Goal: Task Accomplishment & Management: Use online tool/utility

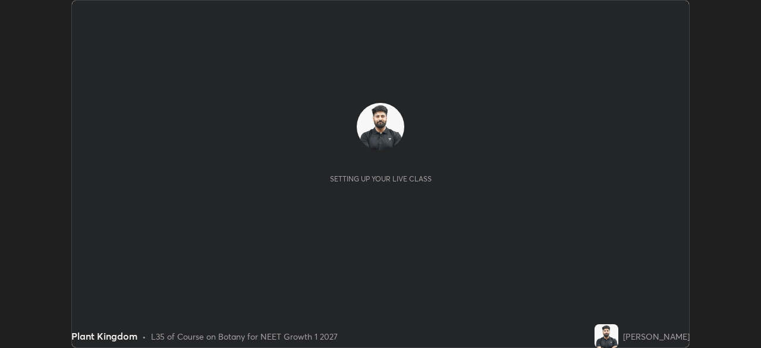
scroll to position [348, 761]
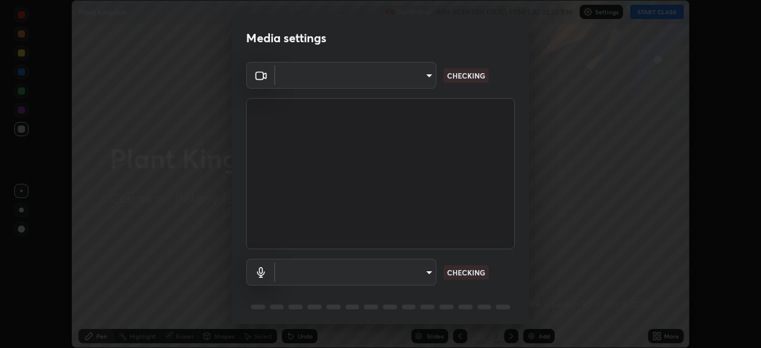
type input "71b0b5903dbe2f19866722545fb63627b4ea9dc08965a3ab927889d17f042457"
click at [416, 272] on body "Erase all Plant Kingdom Recording WAS SCHEDULED TO START AT 12:30 PM Settings S…" at bounding box center [380, 174] width 761 height 348
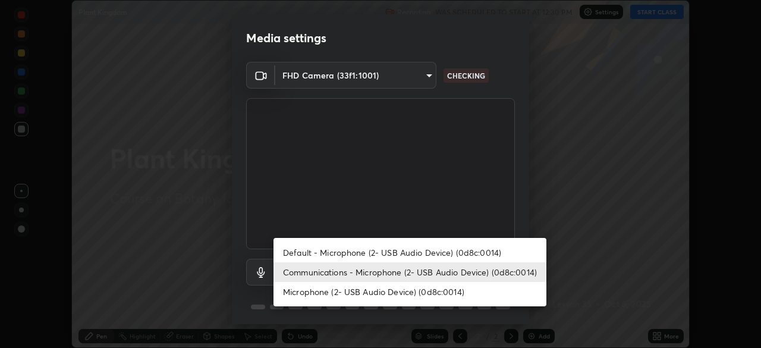
click at [411, 293] on li "Microphone (2- USB Audio Device) (0d8c:0014)" at bounding box center [410, 292] width 273 height 20
type input "a0e9a11ef578c23329241062f875722d2d9b5d5ae97fdec2ae76be82362d413d"
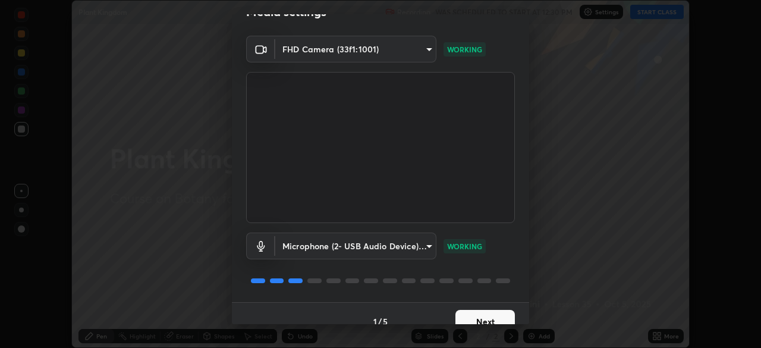
scroll to position [42, 0]
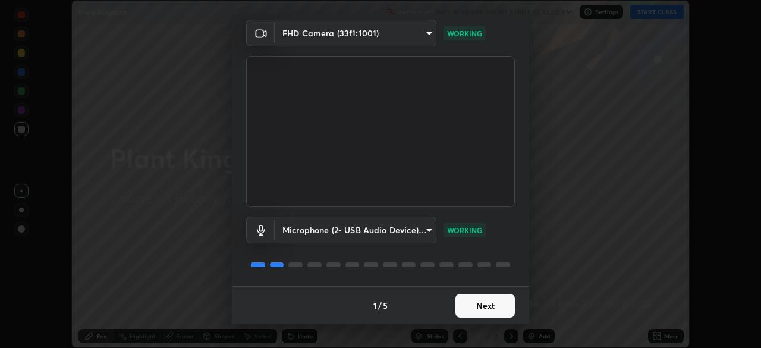
click at [483, 303] on button "Next" at bounding box center [485, 306] width 59 height 24
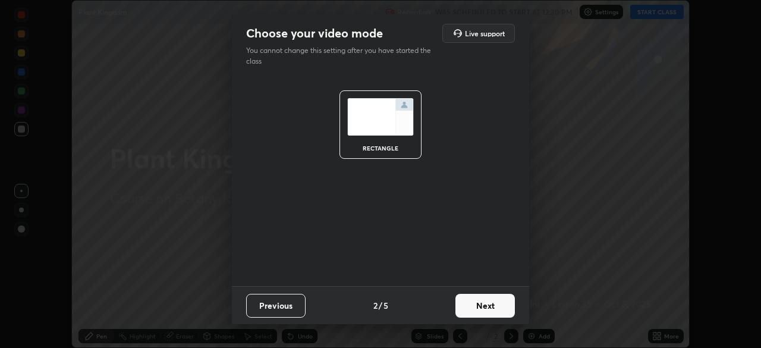
click at [484, 305] on button "Next" at bounding box center [485, 306] width 59 height 24
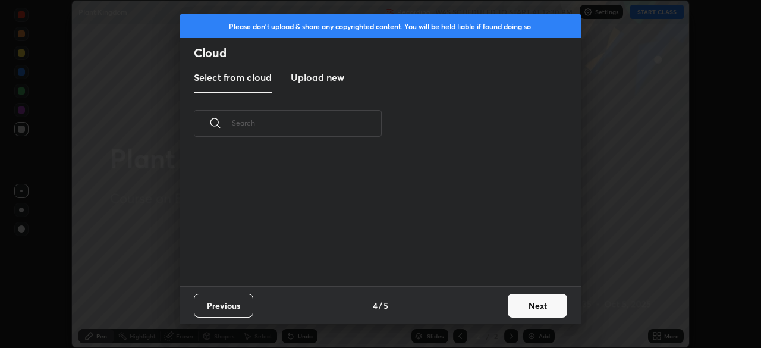
click at [498, 310] on div "Previous 4 / 5 Next" at bounding box center [381, 305] width 402 height 38
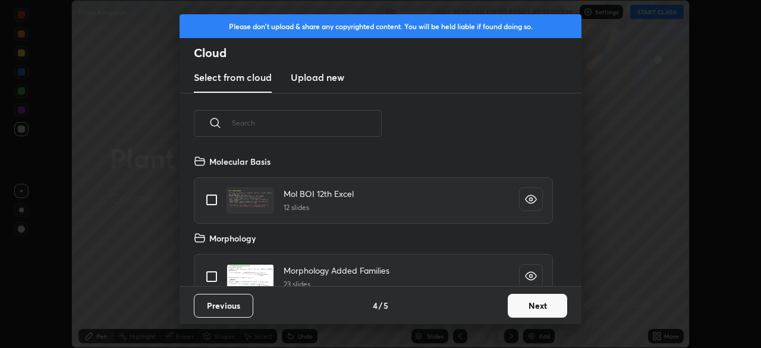
click at [519, 308] on button "Next" at bounding box center [537, 306] width 59 height 24
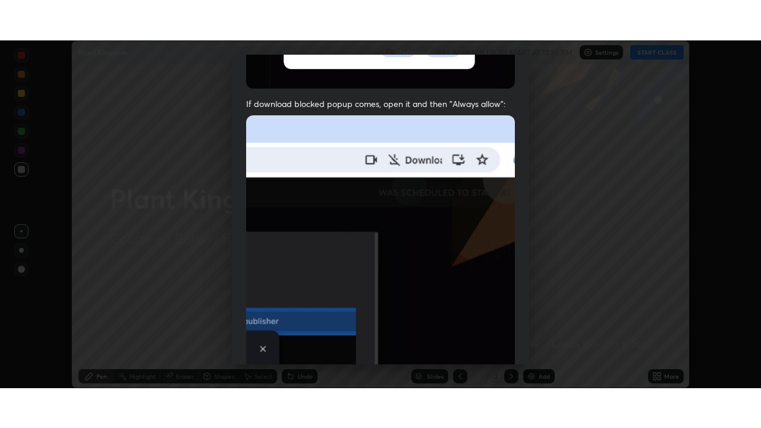
scroll to position [285, 0]
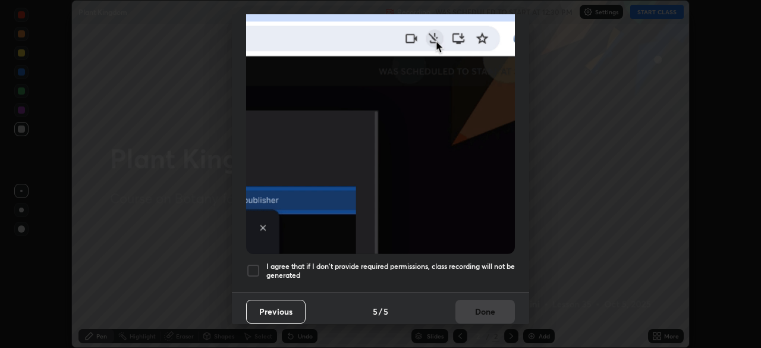
click at [471, 262] on h5 "I agree that if I don't provide required permissions, class recording will not …" at bounding box center [390, 271] width 249 height 18
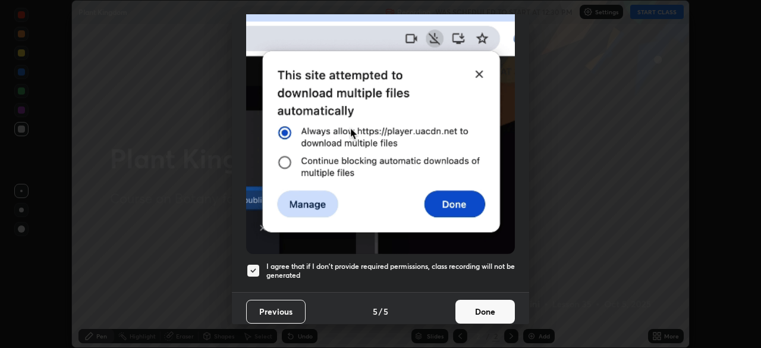
click at [482, 302] on button "Done" at bounding box center [485, 312] width 59 height 24
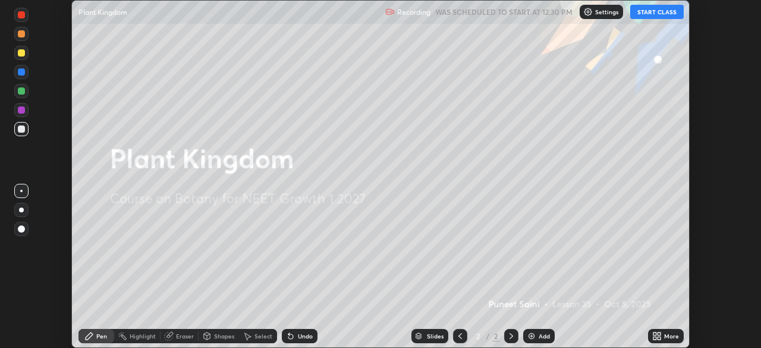
click at [643, 12] on button "START CLASS" at bounding box center [658, 12] width 54 height 14
click at [644, 14] on button "START CLASS" at bounding box center [658, 12] width 54 height 14
click at [655, 338] on icon at bounding box center [655, 338] width 3 height 3
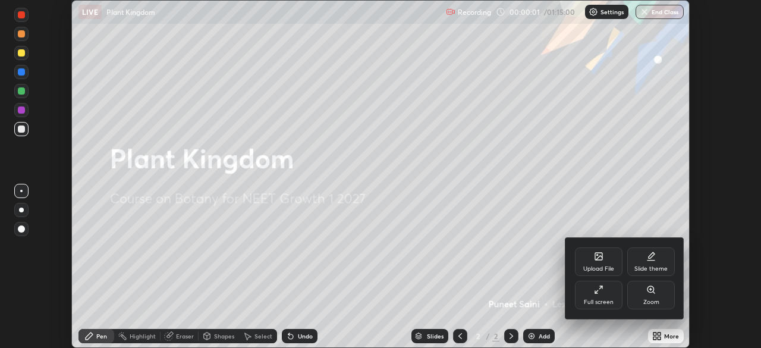
click at [600, 299] on div "Full screen" at bounding box center [599, 302] width 30 height 6
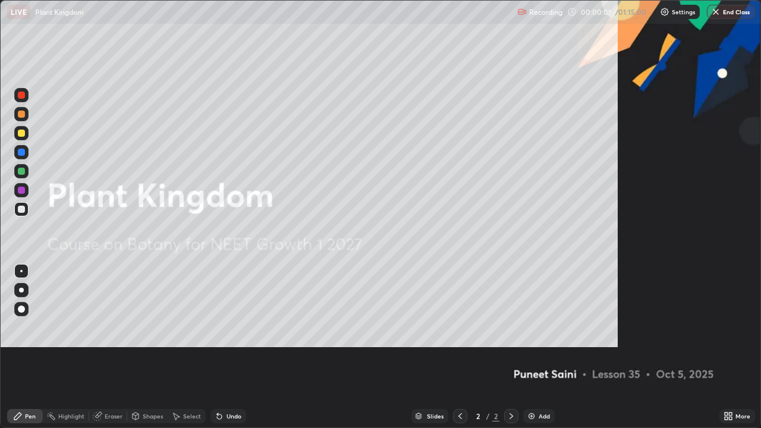
scroll to position [428, 761]
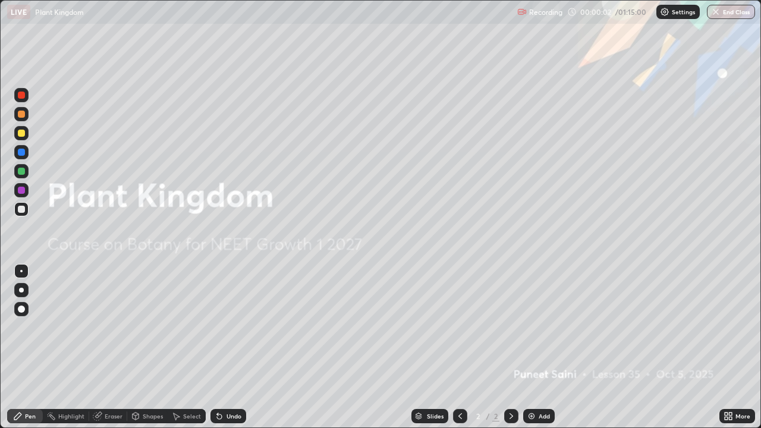
click at [537, 347] on div "Add" at bounding box center [539, 416] width 32 height 14
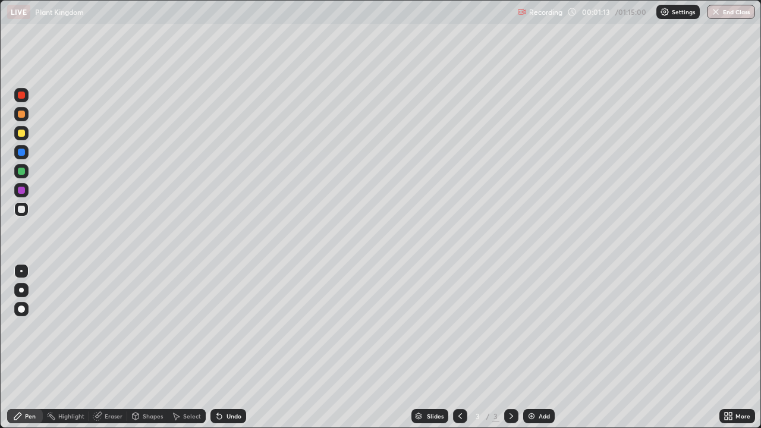
click at [21, 289] on div at bounding box center [21, 290] width 5 height 5
click at [24, 134] on div at bounding box center [21, 133] width 7 height 7
click at [23, 206] on div at bounding box center [21, 209] width 7 height 7
click at [21, 134] on div at bounding box center [21, 133] width 7 height 7
click at [23, 209] on div at bounding box center [21, 209] width 7 height 7
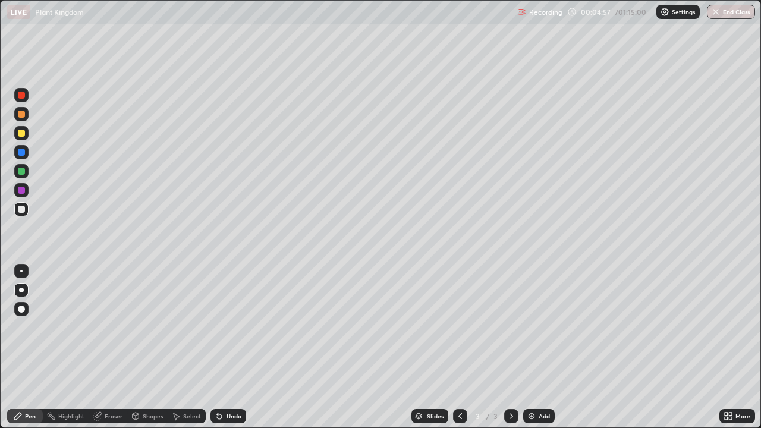
click at [24, 209] on div at bounding box center [21, 209] width 7 height 7
click at [24, 208] on div at bounding box center [21, 209] width 7 height 7
click at [23, 210] on div at bounding box center [21, 209] width 7 height 7
click at [218, 347] on icon at bounding box center [219, 417] width 5 height 5
click at [21, 133] on div at bounding box center [21, 133] width 7 height 7
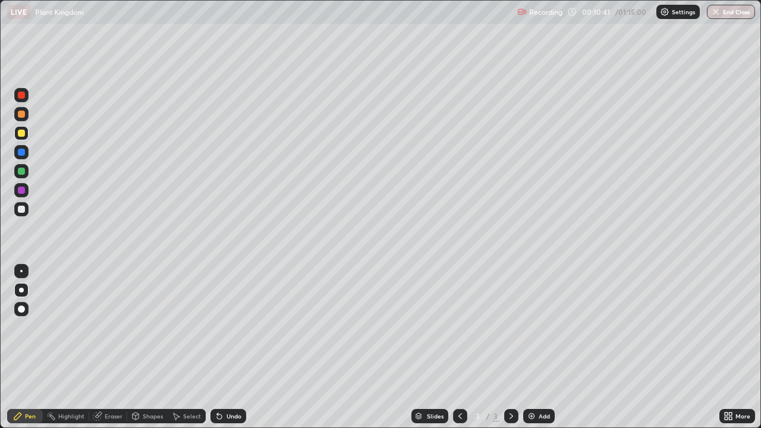
click at [22, 209] on div at bounding box center [21, 209] width 7 height 7
click at [226, 347] on div "Undo" at bounding box center [229, 416] width 36 height 14
click at [529, 347] on img at bounding box center [532, 417] width 10 height 10
click at [21, 134] on div at bounding box center [21, 133] width 7 height 7
click at [20, 211] on div at bounding box center [21, 209] width 7 height 7
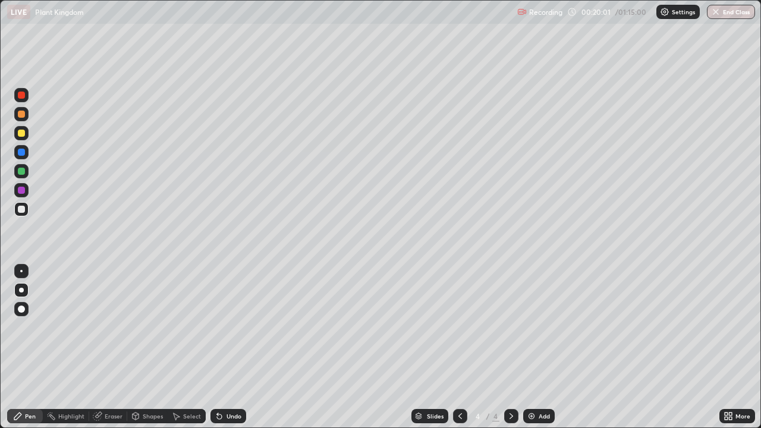
click at [21, 134] on div at bounding box center [21, 133] width 7 height 7
click at [24, 210] on div at bounding box center [21, 209] width 7 height 7
click at [537, 347] on div "Add" at bounding box center [539, 416] width 32 height 14
click at [23, 133] on div at bounding box center [21, 133] width 7 height 7
click at [227, 347] on div "Undo" at bounding box center [234, 416] width 15 height 6
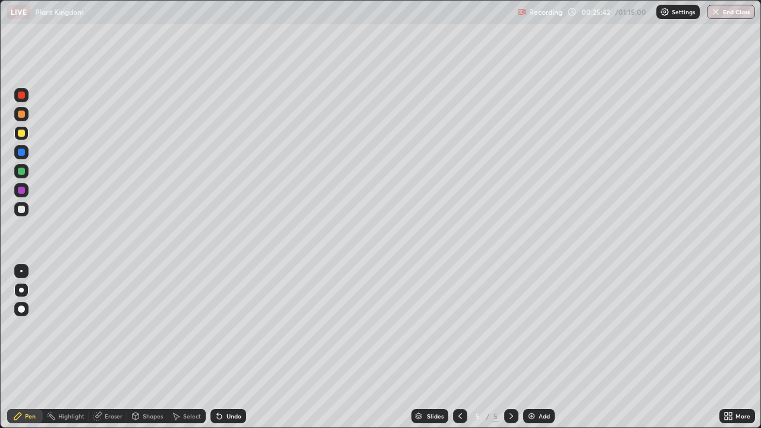
click at [227, 347] on div "Undo" at bounding box center [234, 416] width 15 height 6
click at [20, 209] on div at bounding box center [21, 209] width 7 height 7
click at [21, 139] on div at bounding box center [21, 133] width 14 height 14
click at [21, 210] on div at bounding box center [21, 209] width 7 height 7
click at [21, 214] on div at bounding box center [21, 209] width 14 height 14
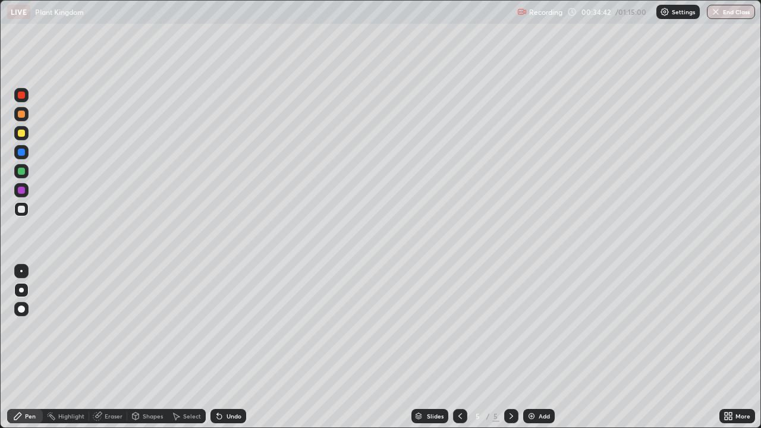
click at [103, 347] on div "Eraser" at bounding box center [108, 416] width 38 height 14
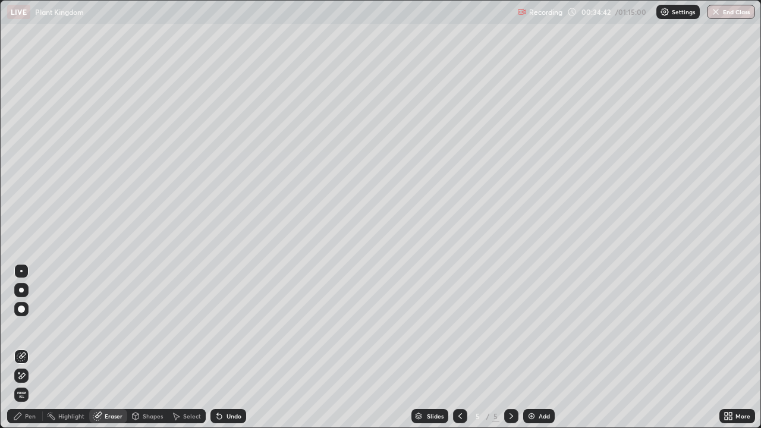
click at [24, 347] on icon at bounding box center [22, 376] width 10 height 10
click at [28, 347] on div "Pen" at bounding box center [30, 416] width 11 height 6
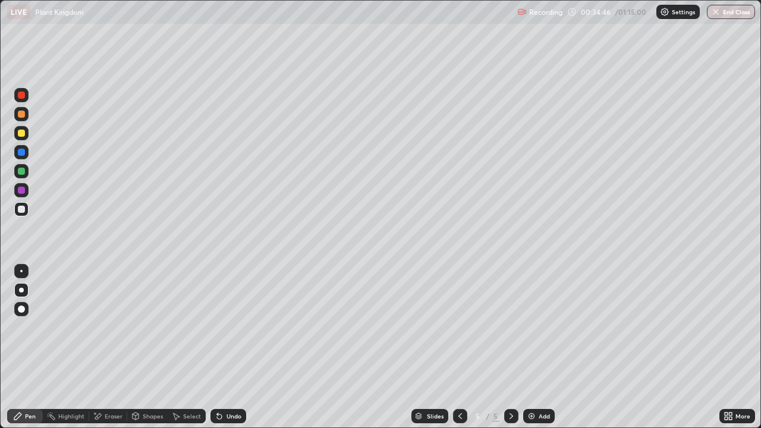
click at [23, 212] on div at bounding box center [21, 209] width 7 height 7
click at [21, 136] on div at bounding box center [21, 133] width 7 height 7
click at [21, 215] on div at bounding box center [21, 209] width 14 height 14
click at [108, 347] on div "Eraser" at bounding box center [114, 416] width 18 height 6
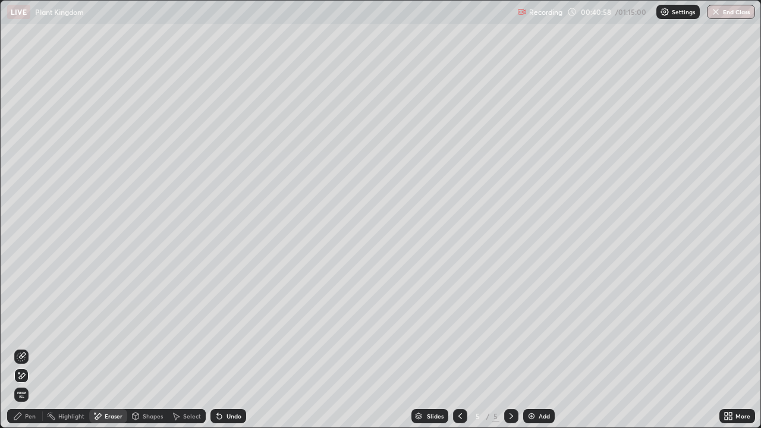
click at [29, 347] on div "Pen" at bounding box center [30, 416] width 11 height 6
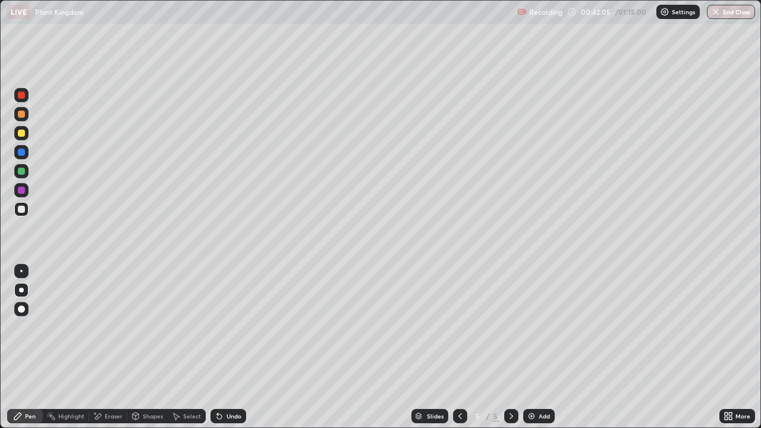
click at [542, 347] on div "Add" at bounding box center [544, 416] width 11 height 6
click at [18, 134] on div at bounding box center [21, 133] width 7 height 7
click at [222, 347] on div "Undo" at bounding box center [229, 416] width 36 height 14
click at [228, 347] on div "Undo" at bounding box center [234, 416] width 15 height 6
click at [232, 347] on div "Undo" at bounding box center [234, 416] width 15 height 6
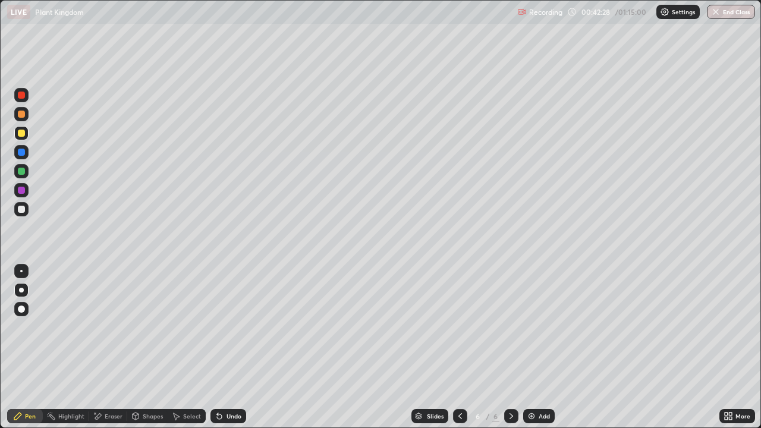
click at [20, 211] on div at bounding box center [21, 209] width 7 height 7
click at [233, 347] on div "Undo" at bounding box center [234, 416] width 15 height 6
click at [102, 347] on div "Eraser" at bounding box center [108, 416] width 38 height 14
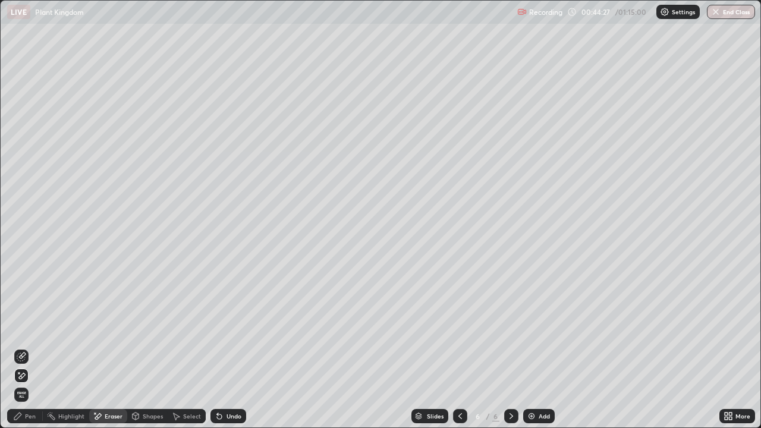
click at [21, 347] on icon at bounding box center [22, 376] width 7 height 6
click at [31, 347] on div "Pen" at bounding box center [30, 416] width 11 height 6
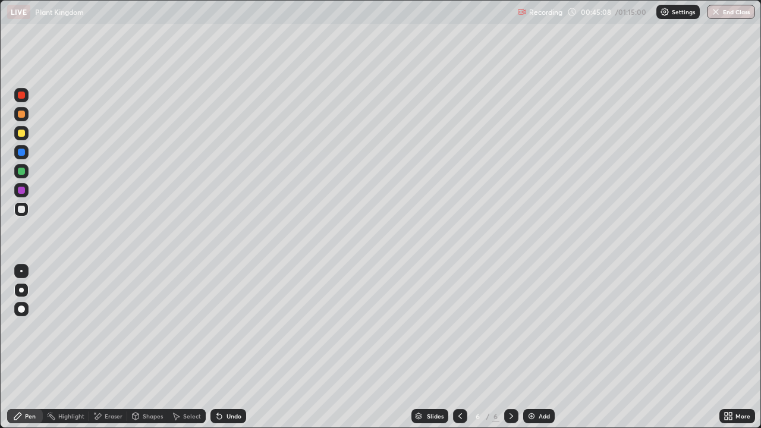
click at [20, 137] on div at bounding box center [21, 133] width 14 height 14
click at [227, 347] on div "Undo" at bounding box center [234, 416] width 15 height 6
click at [23, 209] on div at bounding box center [21, 209] width 7 height 7
click at [224, 347] on div "Undo" at bounding box center [229, 416] width 36 height 14
click at [111, 347] on div "Eraser" at bounding box center [114, 416] width 18 height 6
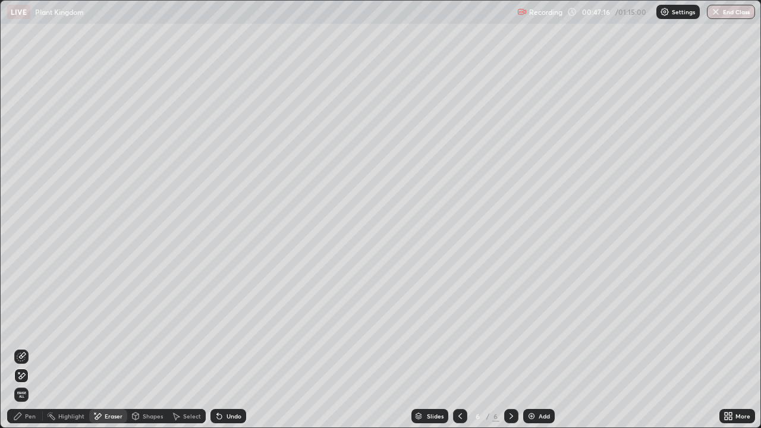
click at [19, 347] on icon at bounding box center [18, 372] width 1 height 1
click at [32, 347] on div "Pen" at bounding box center [30, 416] width 11 height 6
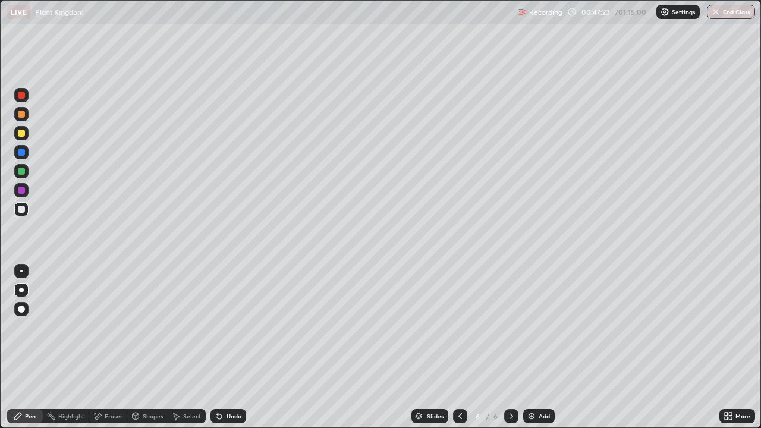
click at [20, 136] on div at bounding box center [21, 133] width 7 height 7
click at [227, 347] on div "Undo" at bounding box center [229, 416] width 36 height 14
click at [225, 347] on div "Undo" at bounding box center [229, 416] width 36 height 14
click at [221, 347] on icon at bounding box center [220, 417] width 10 height 10
click at [22, 210] on div at bounding box center [21, 209] width 7 height 7
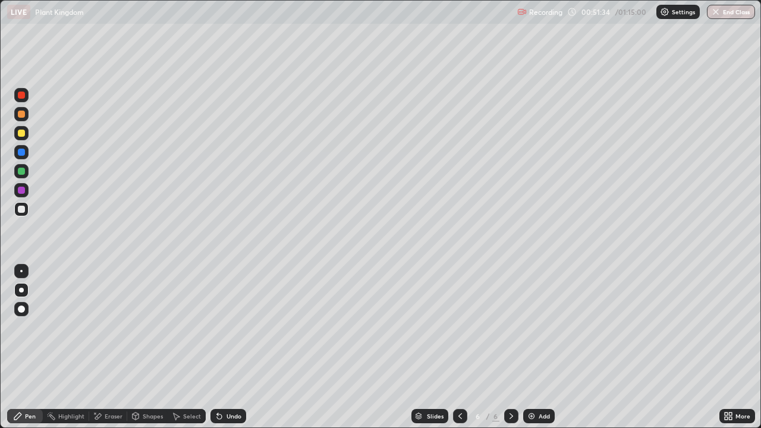
click at [218, 347] on icon at bounding box center [219, 417] width 5 height 5
click at [223, 347] on div "Undo" at bounding box center [229, 416] width 36 height 14
click at [535, 347] on img at bounding box center [532, 417] width 10 height 10
click at [21, 133] on div at bounding box center [21, 133] width 7 height 7
click at [22, 209] on div at bounding box center [21, 209] width 7 height 7
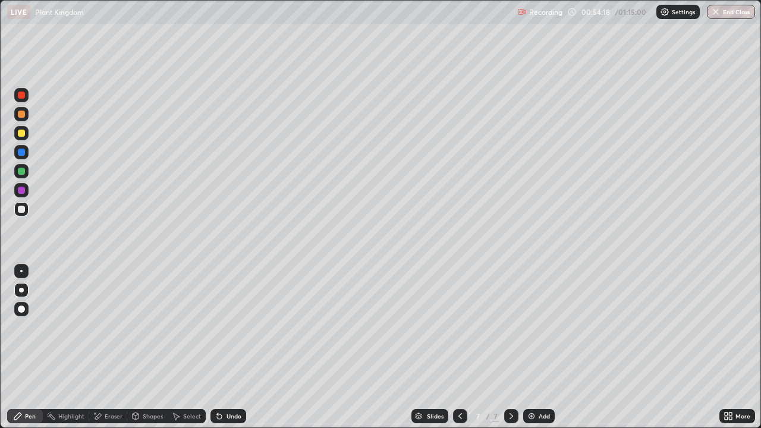
click at [217, 347] on icon at bounding box center [217, 413] width 1 height 1
click at [219, 347] on icon at bounding box center [219, 417] width 5 height 5
click at [228, 347] on div "Undo" at bounding box center [234, 416] width 15 height 6
click at [227, 347] on div "Undo" at bounding box center [234, 416] width 15 height 6
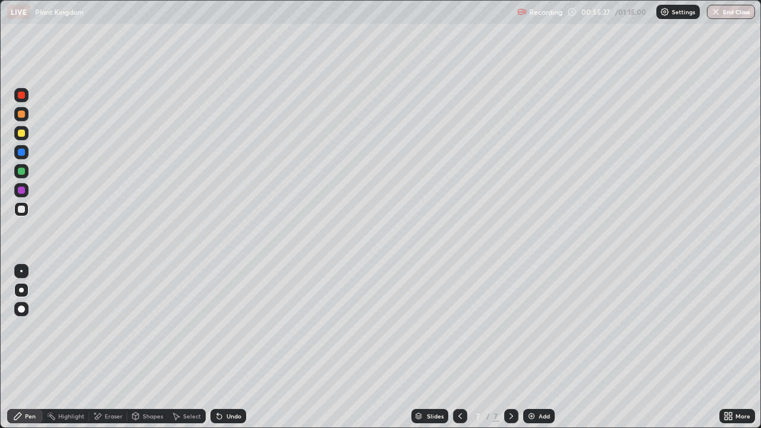
click at [25, 139] on div at bounding box center [21, 133] width 14 height 14
click at [24, 208] on div at bounding box center [21, 209] width 7 height 7
click at [228, 347] on div "Undo" at bounding box center [234, 416] width 15 height 6
click at [227, 347] on div "Undo" at bounding box center [234, 416] width 15 height 6
click at [23, 209] on div at bounding box center [21, 209] width 7 height 7
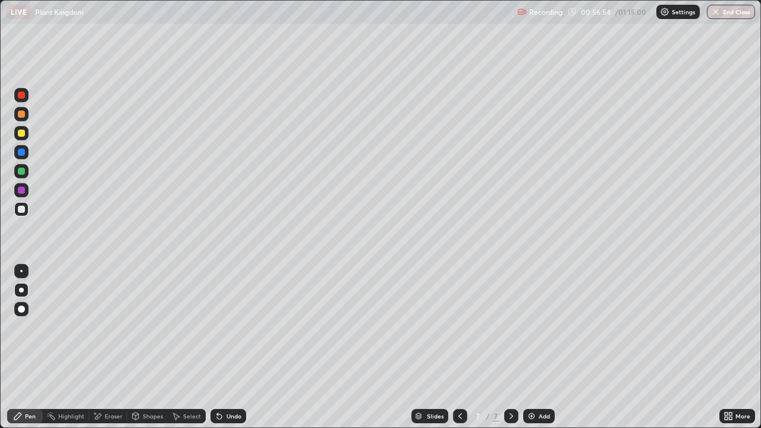
click at [221, 347] on icon at bounding box center [220, 417] width 10 height 10
click at [214, 347] on div "Undo" at bounding box center [229, 416] width 36 height 14
click at [22, 209] on div at bounding box center [21, 209] width 7 height 7
click at [231, 347] on div "Undo" at bounding box center [229, 416] width 36 height 14
click at [230, 347] on div "Undo" at bounding box center [229, 416] width 36 height 14
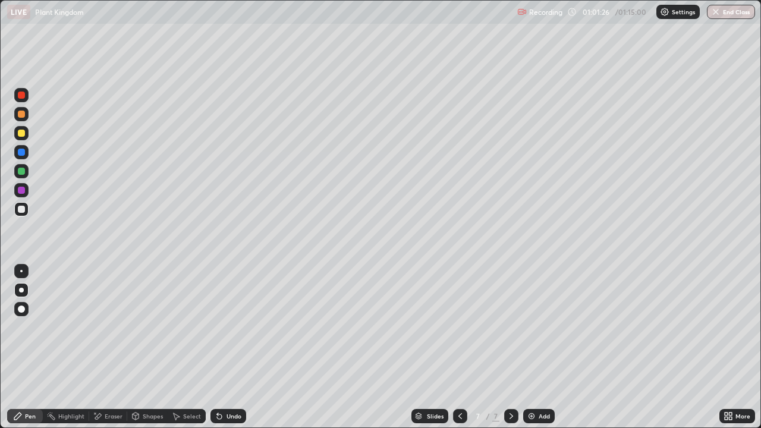
click at [228, 347] on div "Undo" at bounding box center [234, 416] width 15 height 6
click at [106, 347] on div "Eraser" at bounding box center [114, 416] width 18 height 6
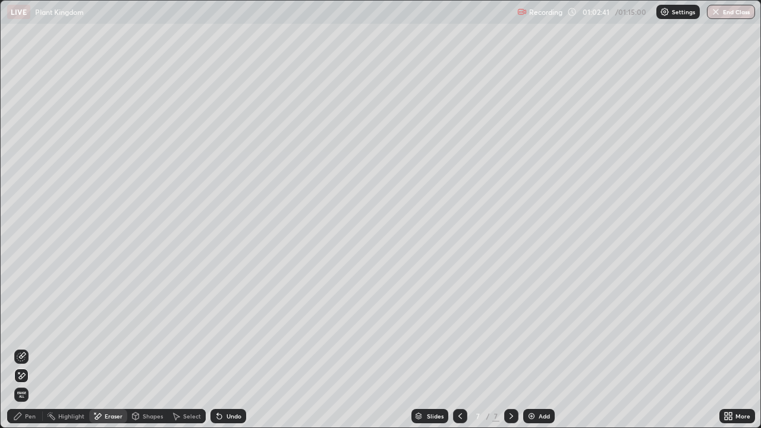
click at [29, 347] on div "Pen" at bounding box center [30, 416] width 11 height 6
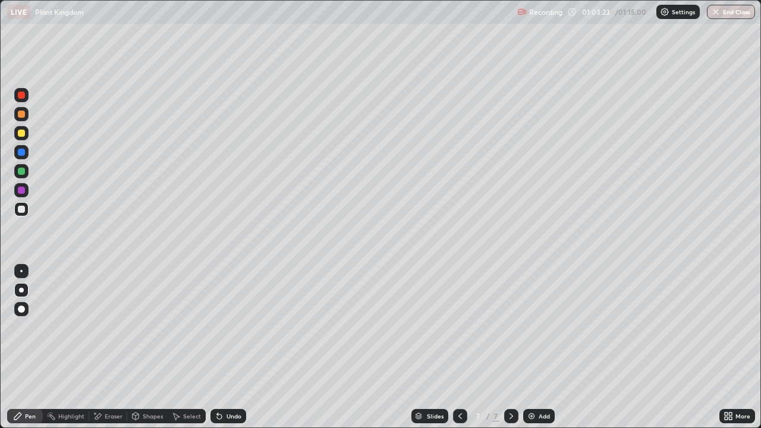
click at [26, 136] on div at bounding box center [21, 133] width 14 height 14
click at [26, 208] on div at bounding box center [21, 209] width 14 height 14
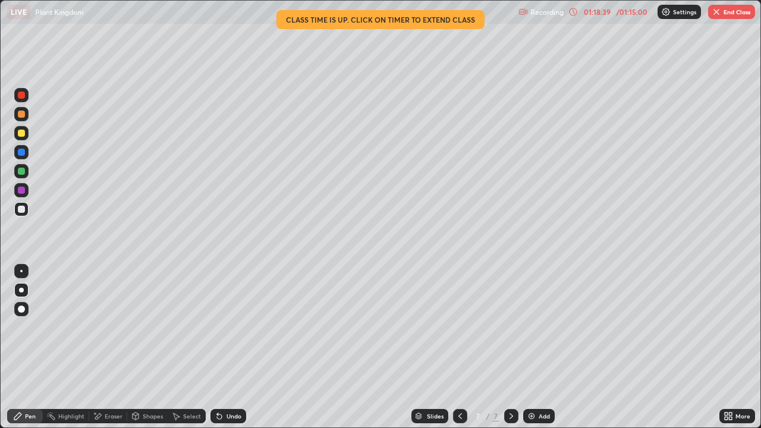
click at [737, 13] on button "End Class" at bounding box center [731, 12] width 47 height 14
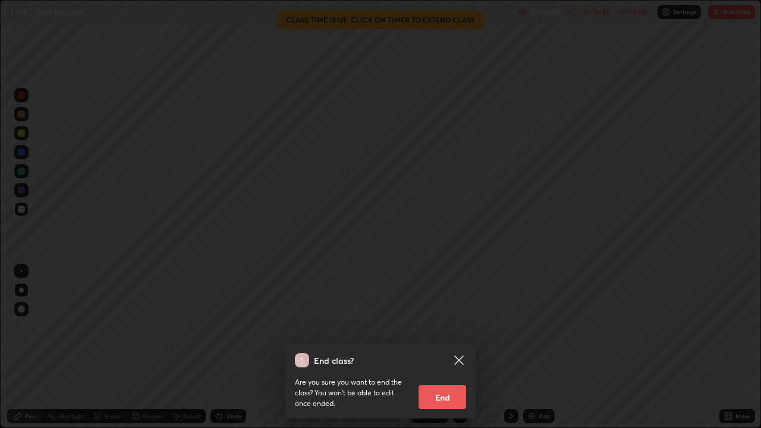
click at [443, 347] on button "End" at bounding box center [443, 397] width 48 height 24
